Goal: Task Accomplishment & Management: Manage account settings

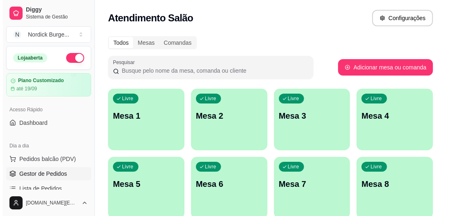
scroll to position [66, 0]
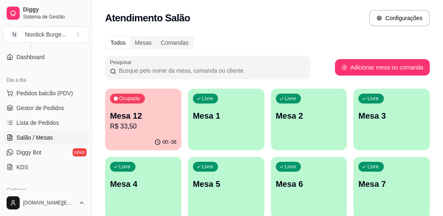
click at [156, 104] on div "Ocupada Mesa 12 R$ 33,50" at bounding box center [143, 112] width 76 height 46
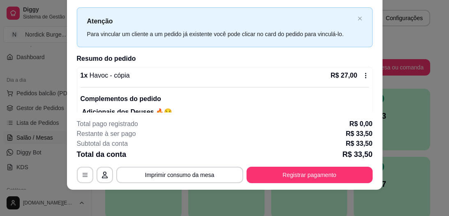
scroll to position [0, 0]
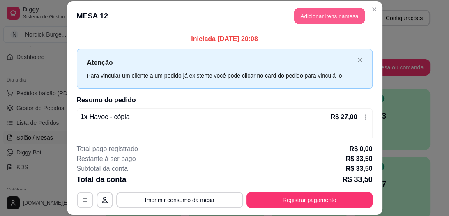
click at [315, 16] on button "Adicionar itens na mesa" at bounding box center [329, 16] width 71 height 16
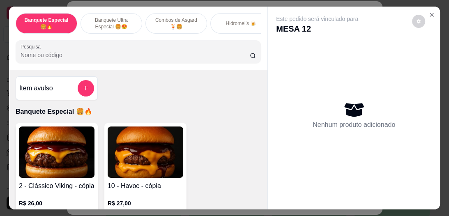
scroll to position [7, 0]
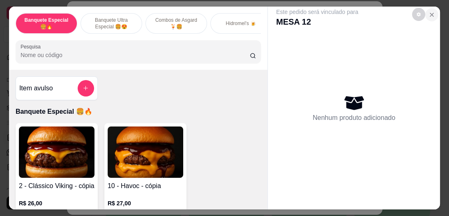
click at [428, 11] on icon "Close" at bounding box center [431, 14] width 7 height 7
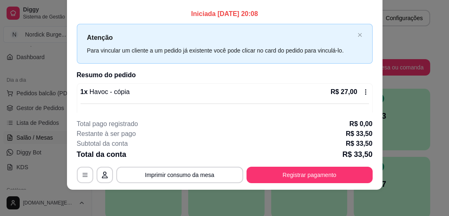
scroll to position [82, 0]
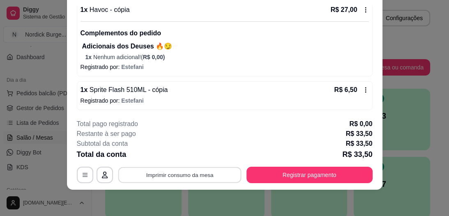
click at [172, 174] on button "Imprimir consumo da mesa" at bounding box center [179, 175] width 123 height 16
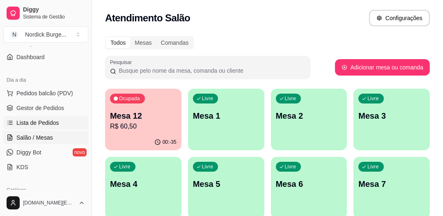
click at [33, 123] on span "Lista de Pedidos" at bounding box center [37, 123] width 43 height 8
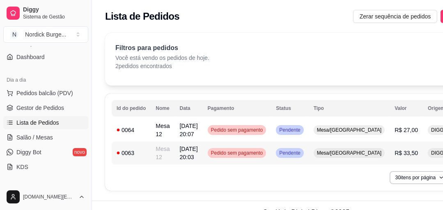
click at [135, 153] on div "0063" at bounding box center [131, 153] width 29 height 8
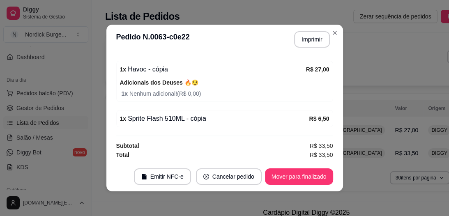
scroll to position [2, 0]
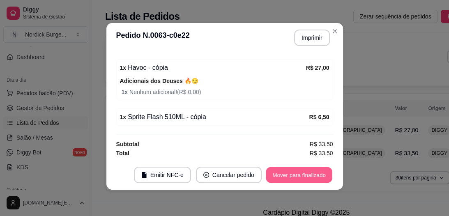
click at [306, 171] on button "Mover para finalizado" at bounding box center [299, 175] width 66 height 16
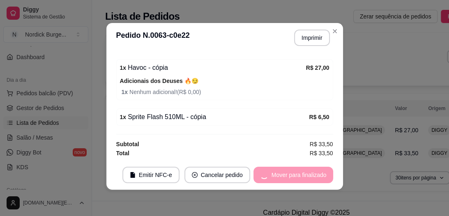
scroll to position [89, 0]
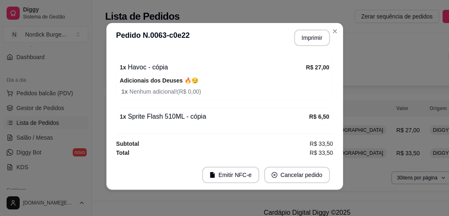
click at [338, 61] on div "Número da Mesa 12 Tipo Mesa Horário do pedido [DATE] 20:03 Status do pedido FIN…" at bounding box center [224, 107] width 236 height 108
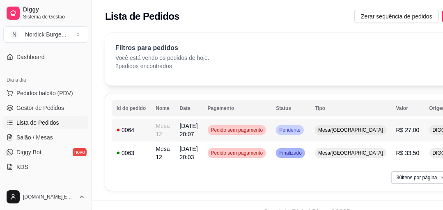
click at [143, 131] on div "0064" at bounding box center [131, 130] width 29 height 8
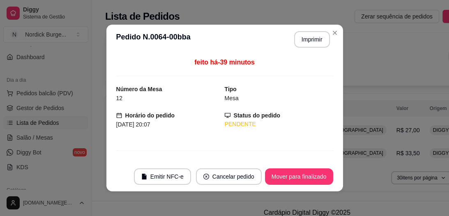
scroll to position [90, 0]
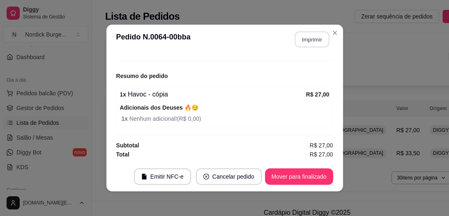
click at [305, 42] on button "Imprimir" at bounding box center [311, 40] width 34 height 16
click at [306, 176] on button "Mover para finalizado" at bounding box center [299, 176] width 68 height 16
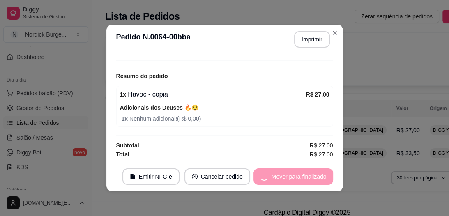
scroll to position [63, 0]
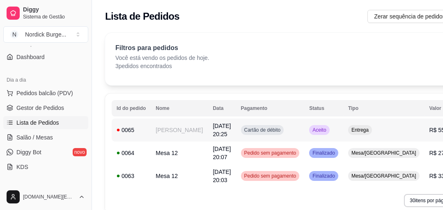
click at [146, 136] on td "0065" at bounding box center [131, 130] width 39 height 23
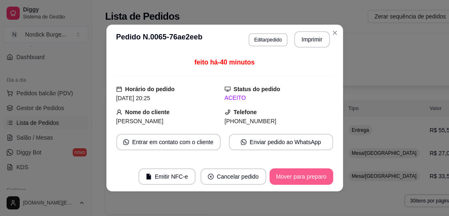
click at [280, 175] on button "Mover para preparo" at bounding box center [301, 176] width 64 height 16
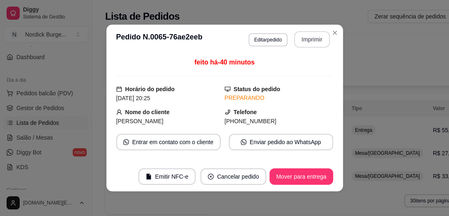
click at [302, 43] on button "Imprimir" at bounding box center [312, 39] width 36 height 16
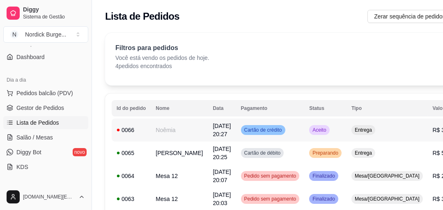
click at [146, 131] on td "0066" at bounding box center [131, 130] width 39 height 23
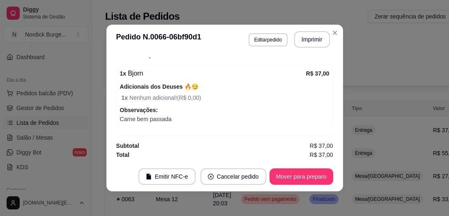
scroll to position [2, 0]
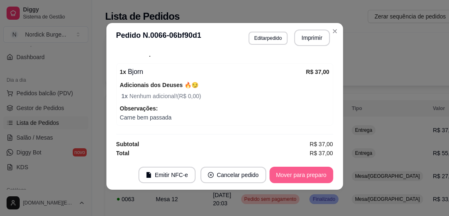
click at [289, 172] on button "Mover para preparo" at bounding box center [301, 175] width 64 height 16
click at [305, 41] on button "Imprimir" at bounding box center [312, 38] width 36 height 16
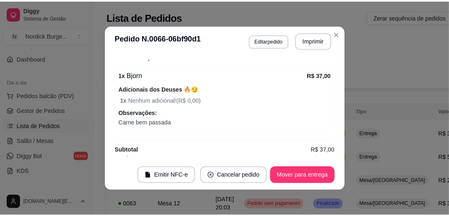
scroll to position [0, 0]
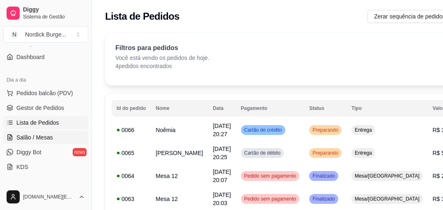
click at [46, 137] on span "Salão / Mesas" at bounding box center [34, 137] width 37 height 8
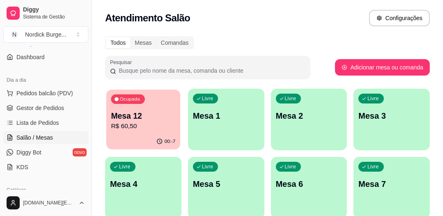
click at [161, 128] on p "R$ 60,50" at bounding box center [143, 126] width 64 height 9
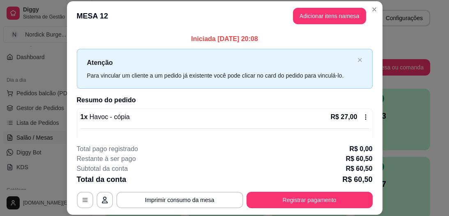
scroll to position [99, 0]
